Goal: Task Accomplishment & Management: Complete application form

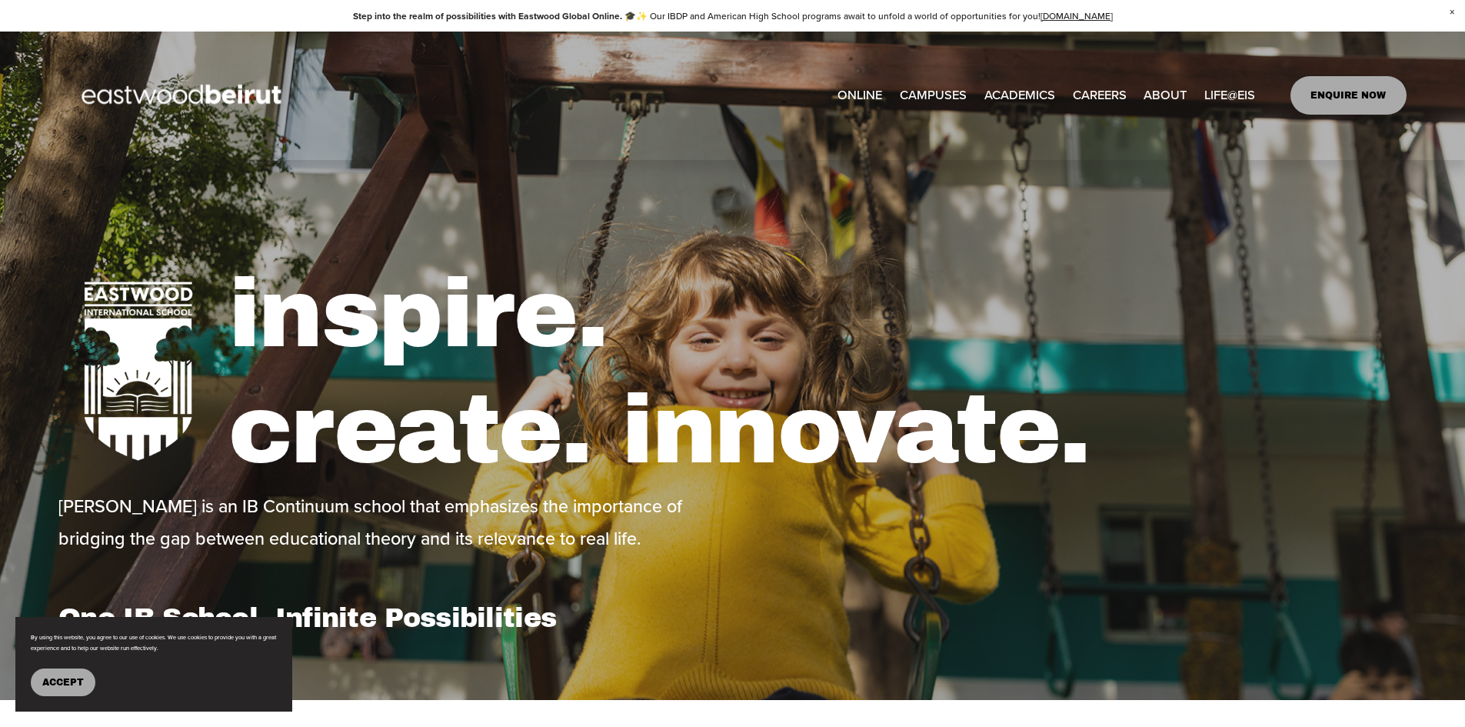
click at [1326, 107] on link "ENQUIRE NOW" at bounding box center [1348, 95] width 116 height 38
type input "*****"
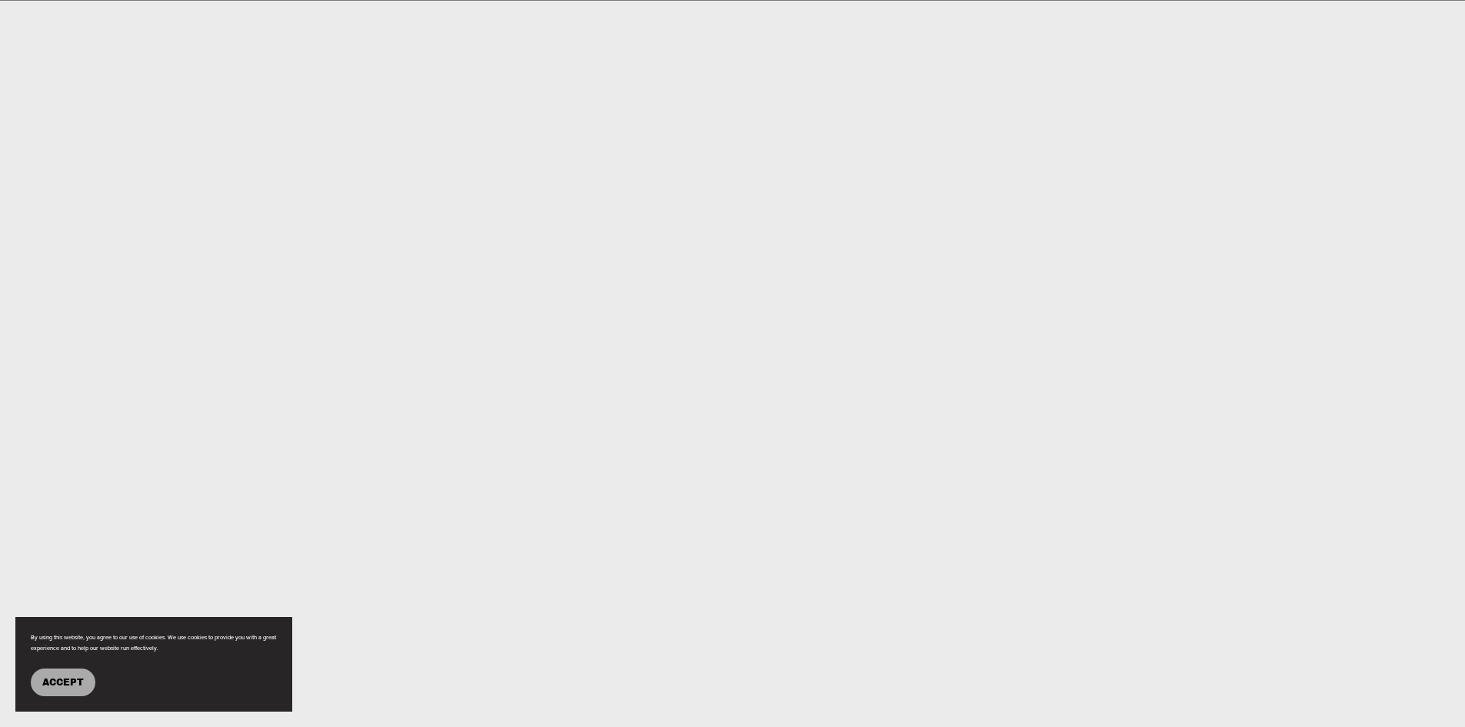
scroll to position [857, 0]
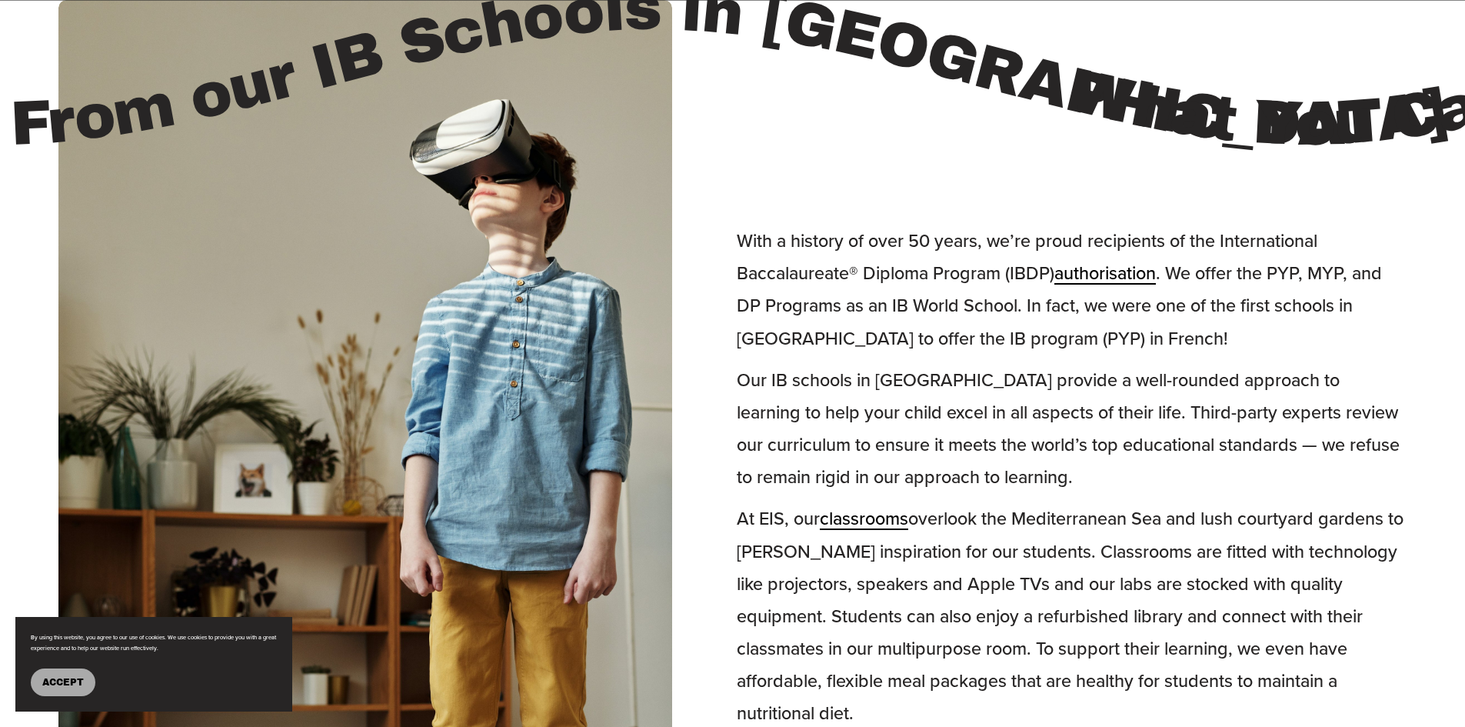
click at [61, 682] on span "Accept" at bounding box center [63, 682] width 42 height 11
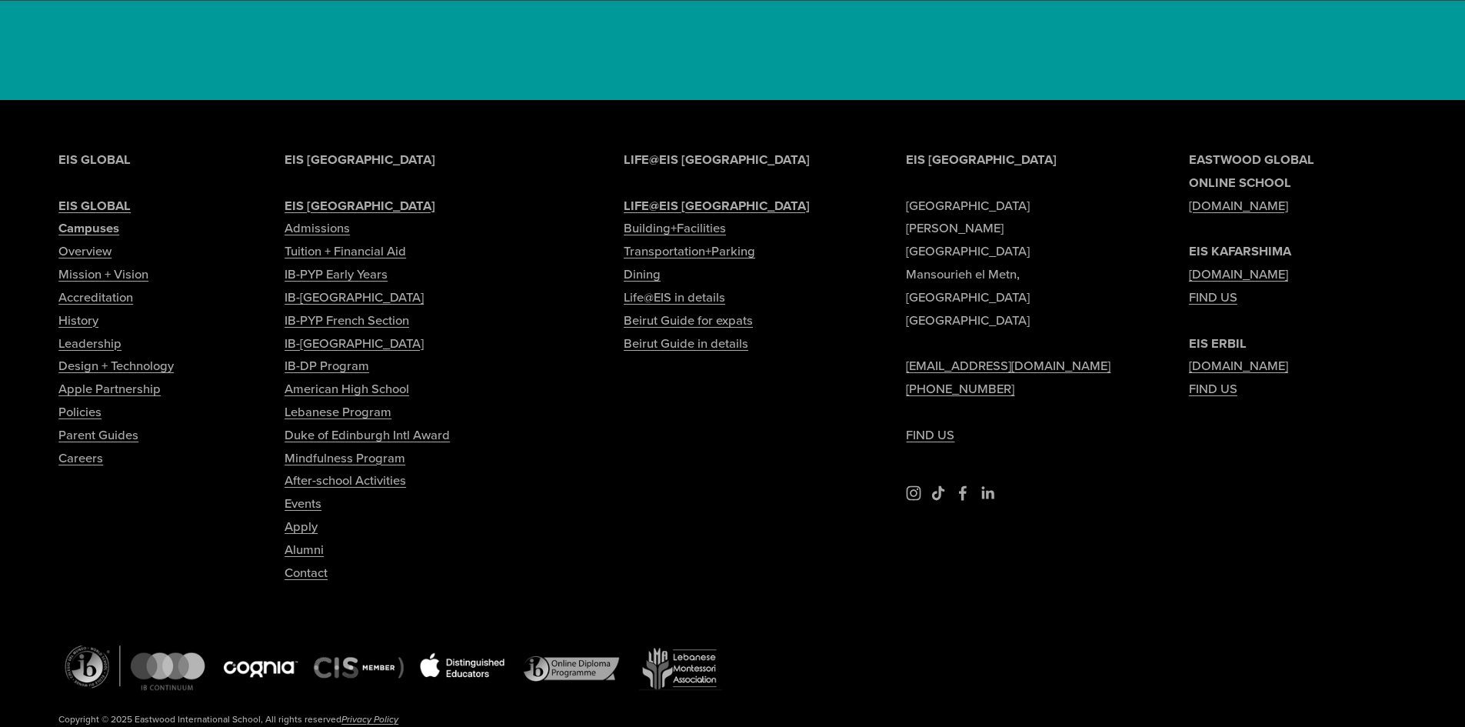
scroll to position [5805, 0]
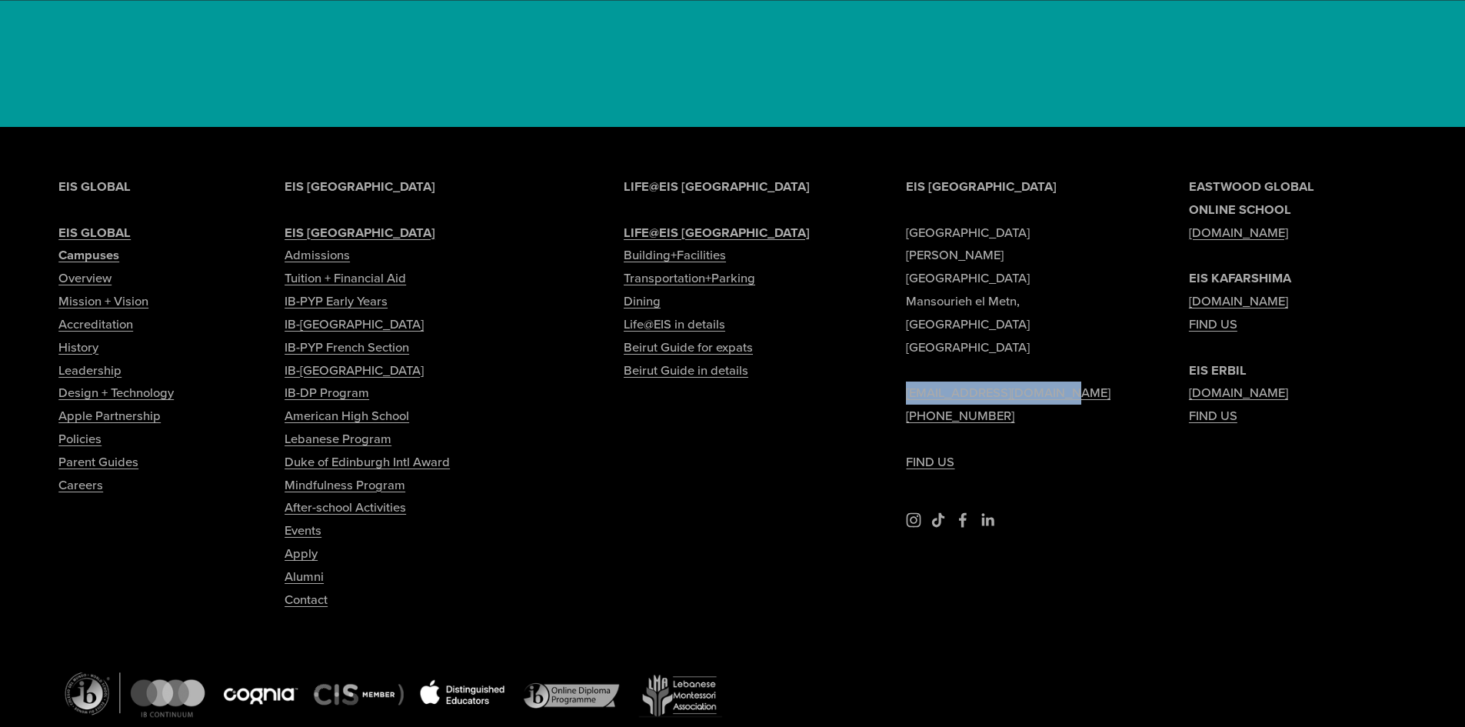
drag, startPoint x: 1080, startPoint y: 296, endPoint x: 892, endPoint y: 293, distance: 188.4
click at [892, 293] on div "EIS [GEOGRAPHIC_DATA] [PERSON_NAME][GEOGRAPHIC_DATA] [EMAIL_ADDRESS][DOMAIN_NAM…" at bounding box center [732, 489] width 1465 height 628
copy link "[EMAIL_ADDRESS][DOMAIN_NAME]"
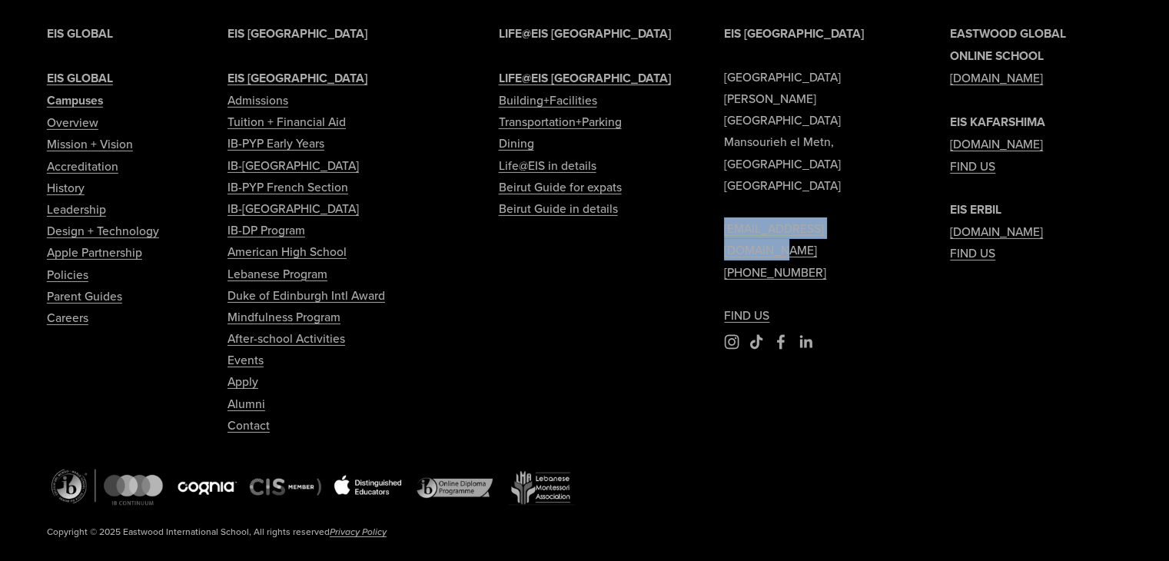
scroll to position [4990, 0]
